Goal: Navigation & Orientation: Find specific page/section

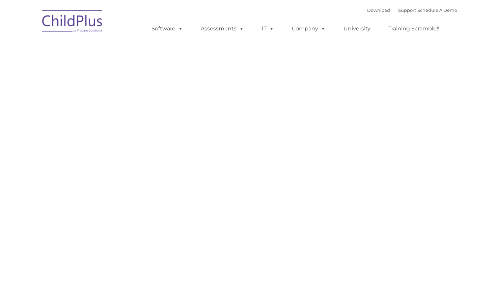
type input ""
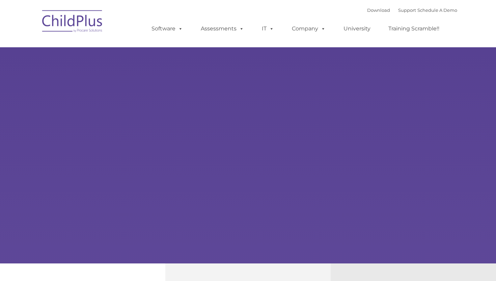
type input ""
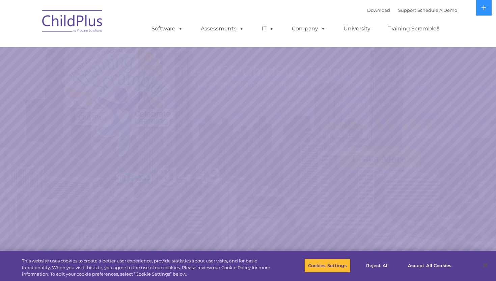
select select "MEDIUM"
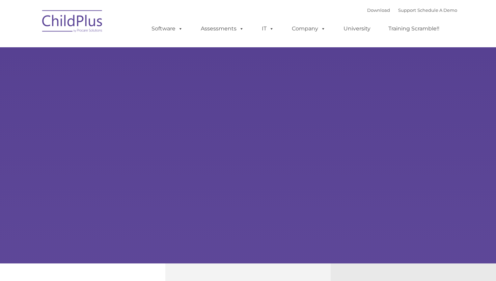
type input ""
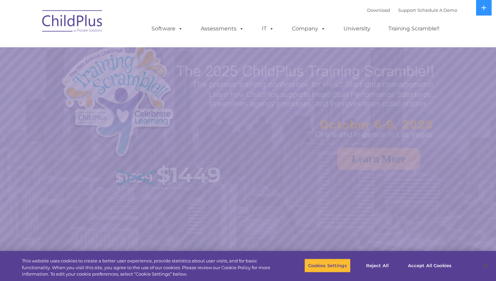
select select "MEDIUM"
